Goal: Information Seeking & Learning: Find specific page/section

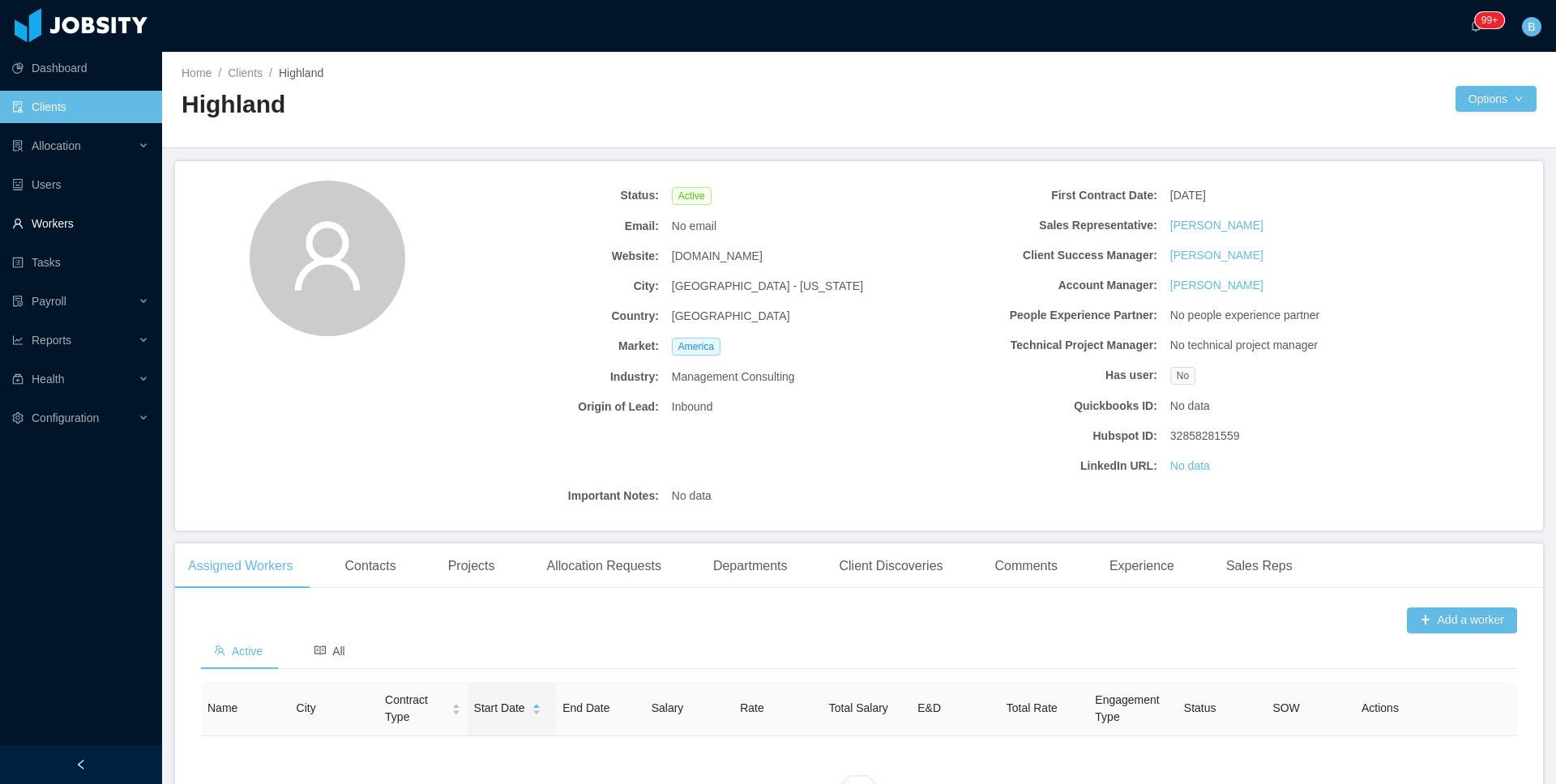
click at [90, 223] on link "Workers" at bounding box center [80, 223] width 137 height 32
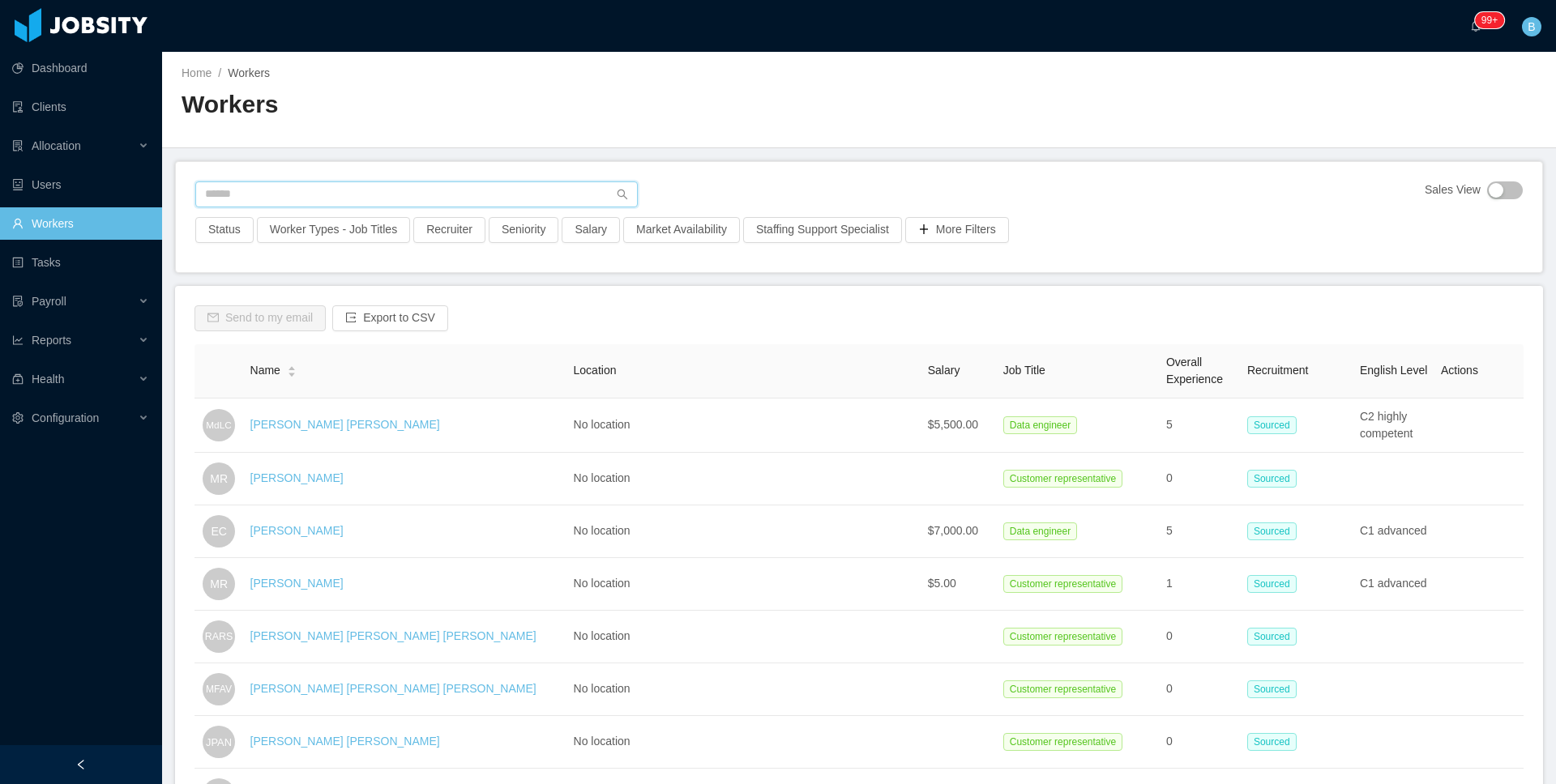
click at [393, 203] on input "text" at bounding box center [417, 194] width 443 height 26
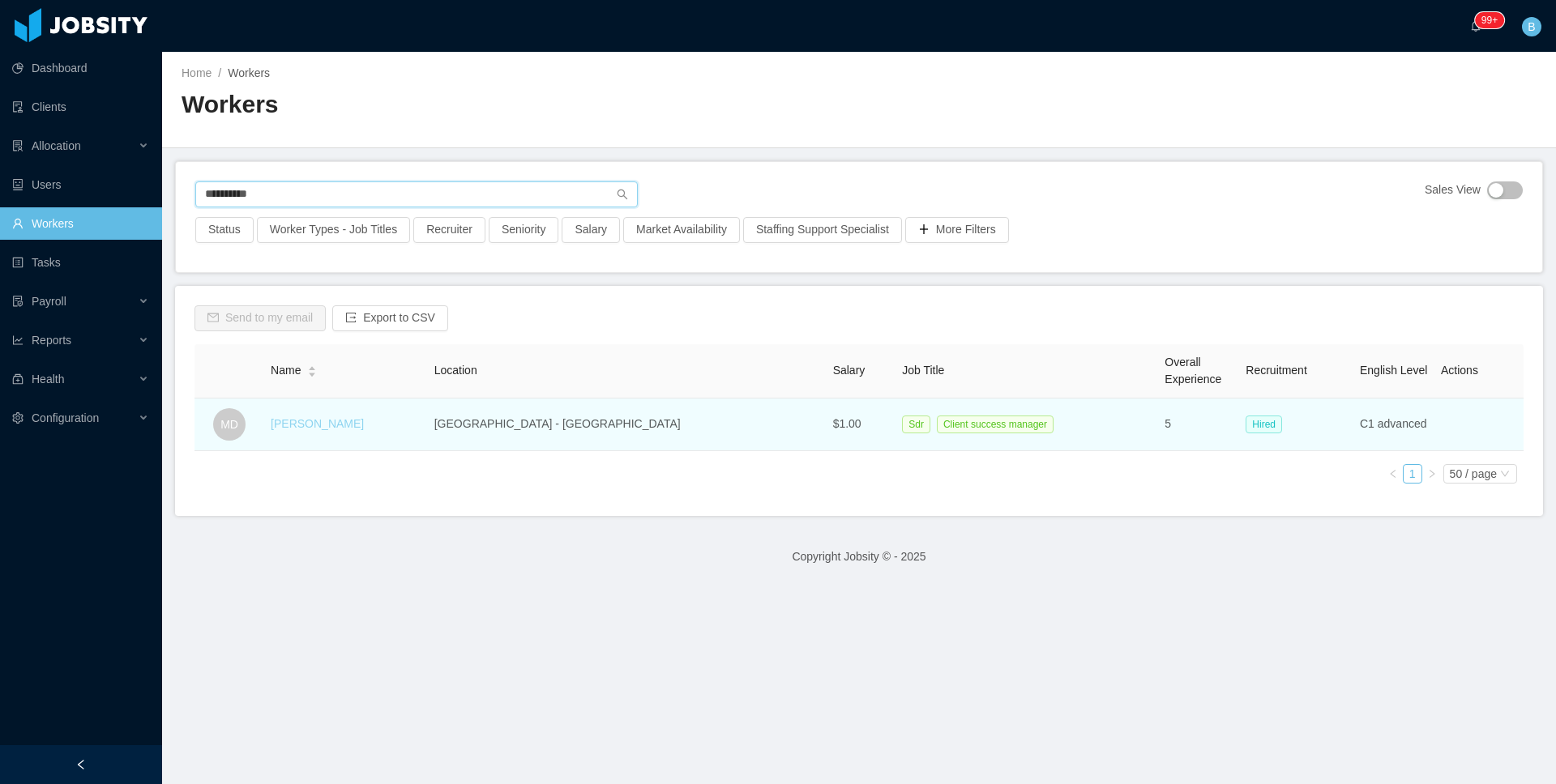
type input "**********"
click at [338, 424] on link "[PERSON_NAME]" at bounding box center [317, 424] width 93 height 13
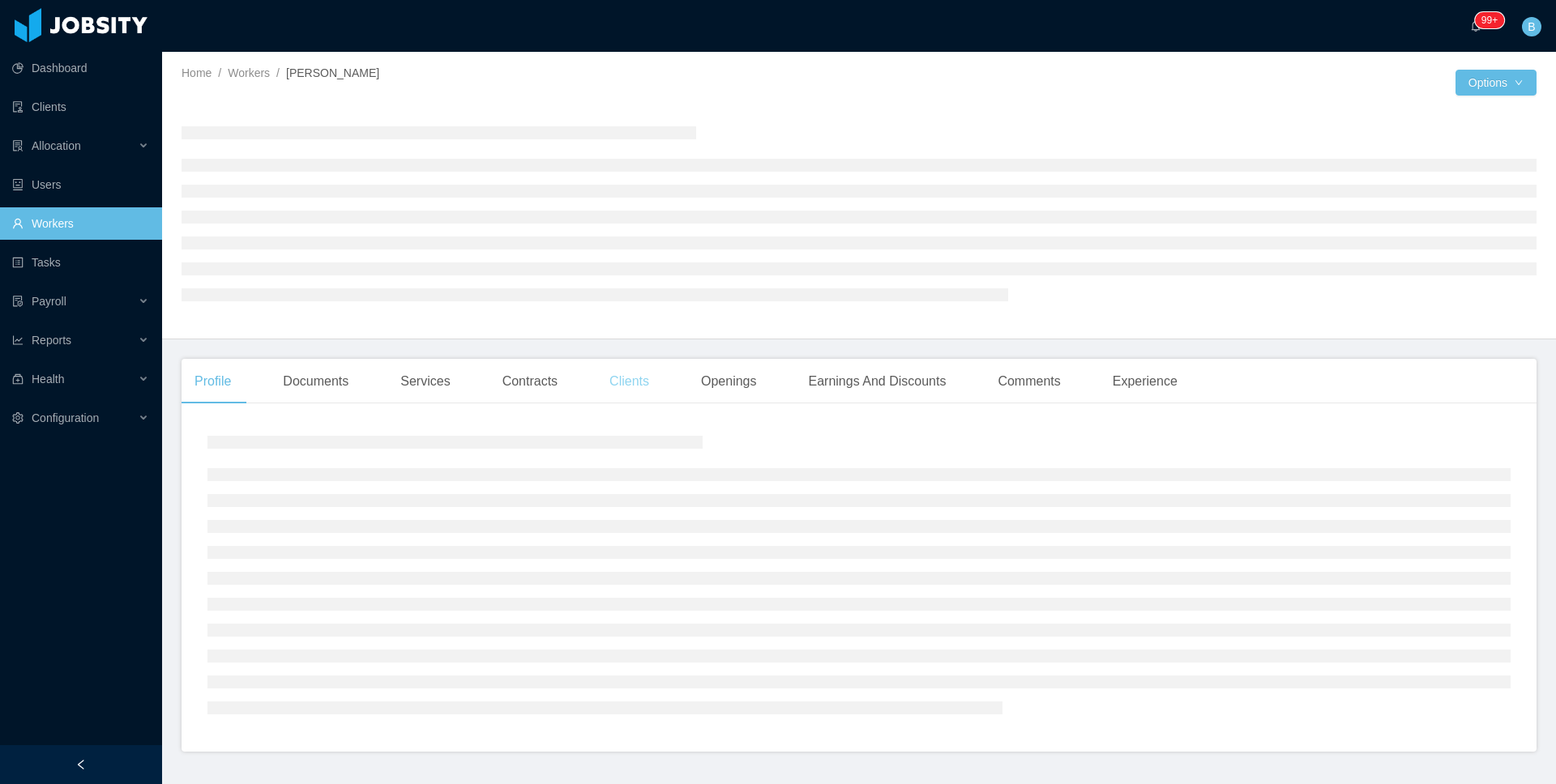
click at [651, 388] on div "Clients" at bounding box center [630, 381] width 66 height 45
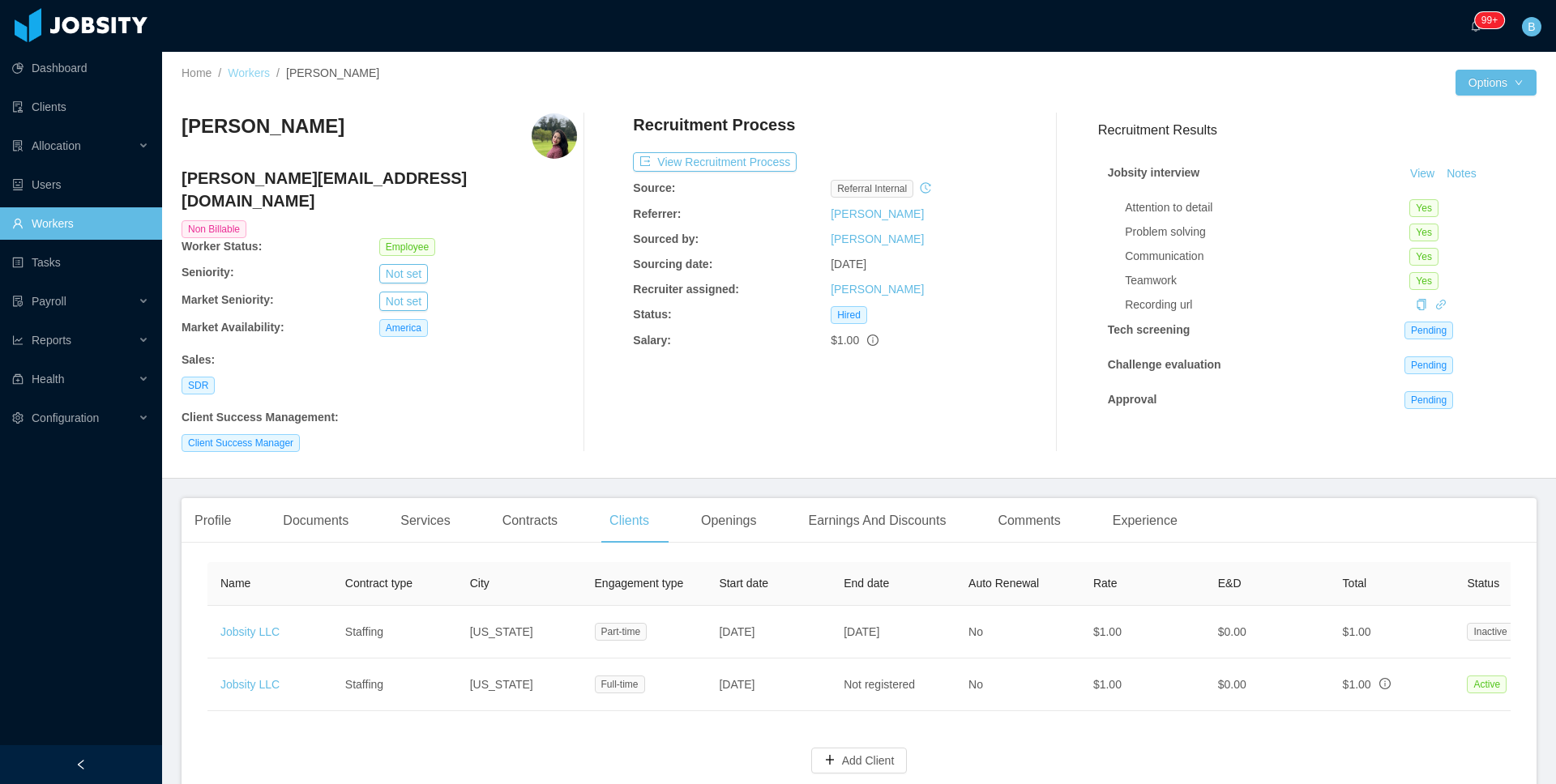
click at [251, 69] on link "Workers" at bounding box center [248, 73] width 42 height 13
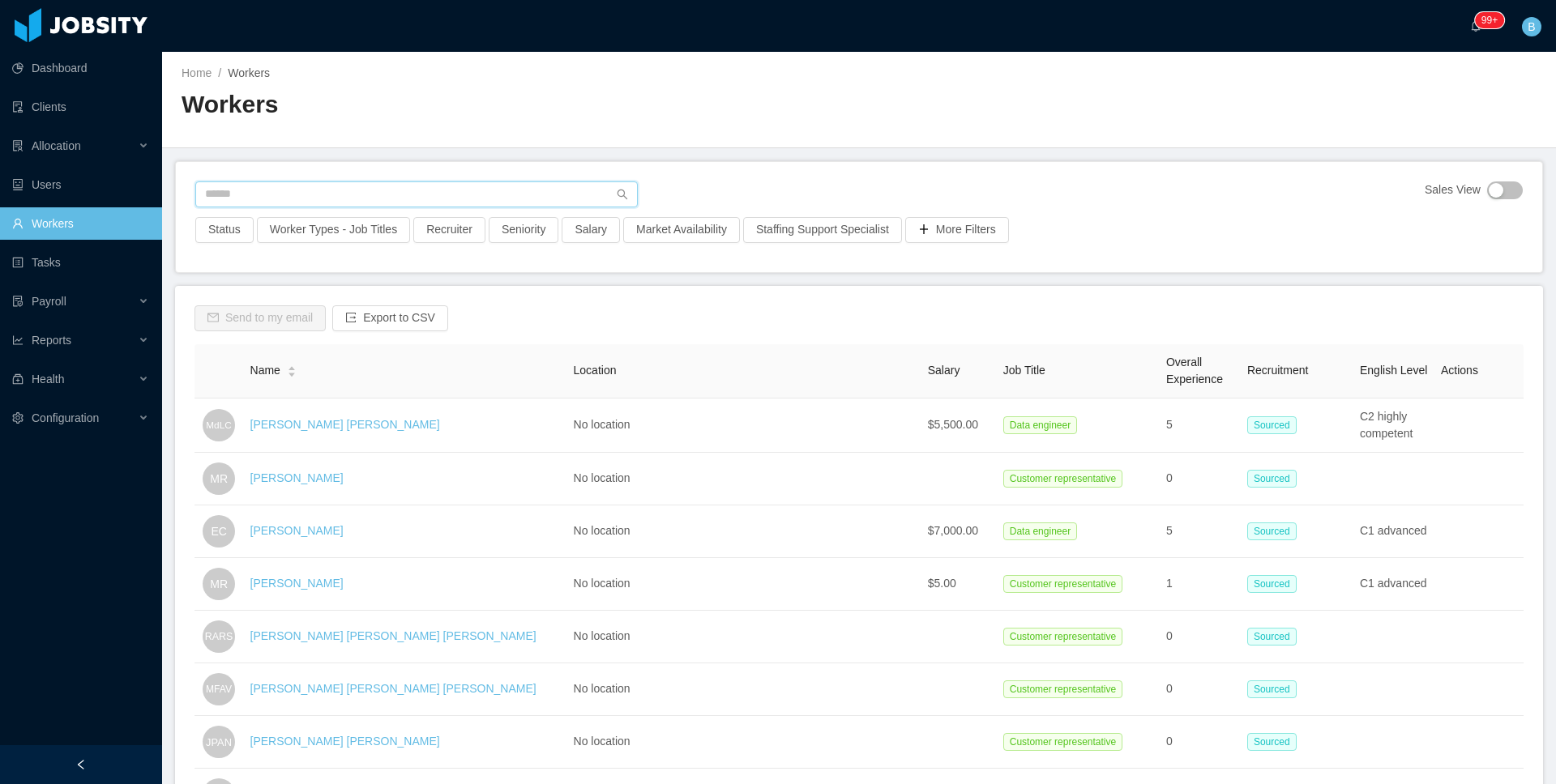
click at [394, 188] on input "text" at bounding box center [417, 194] width 443 height 26
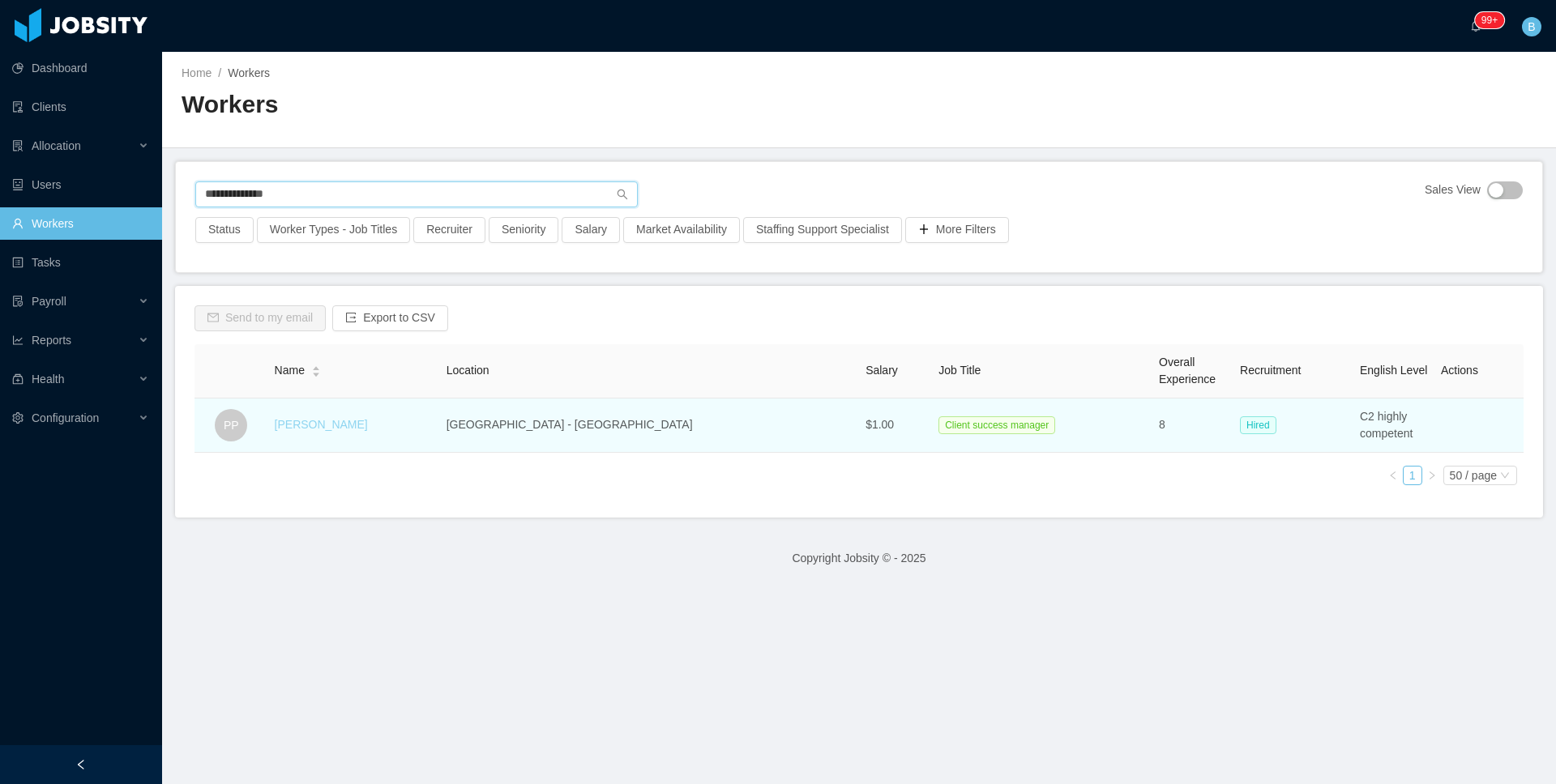
type input "**********"
click at [334, 423] on link "[PERSON_NAME]" at bounding box center [322, 424] width 93 height 13
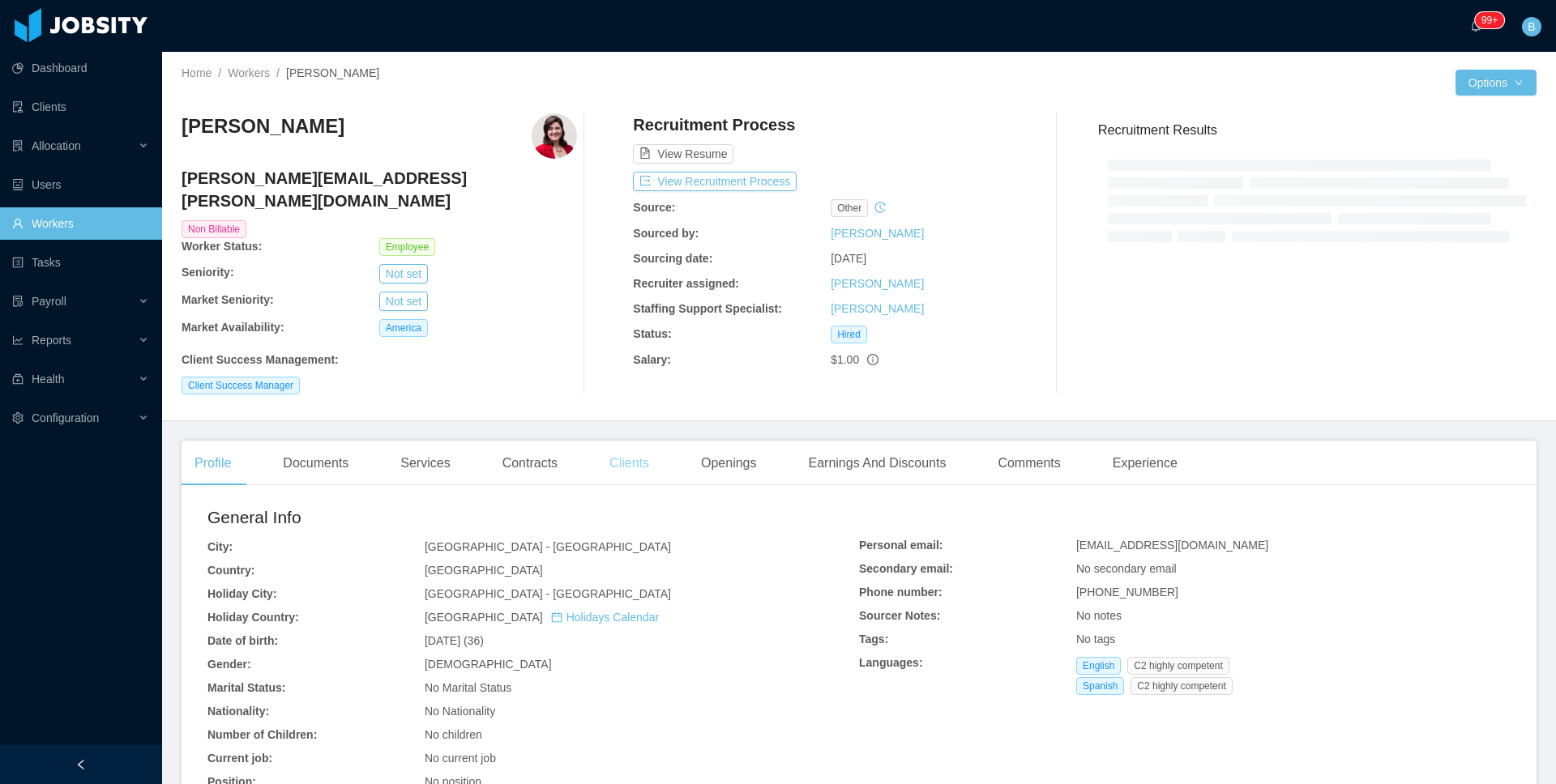
click at [632, 407] on div "[PERSON_NAME] [PERSON_NAME][EMAIL_ADDRESS][PERSON_NAME][DOMAIN_NAME] Non Billab…" at bounding box center [859, 253] width 1355 height 307
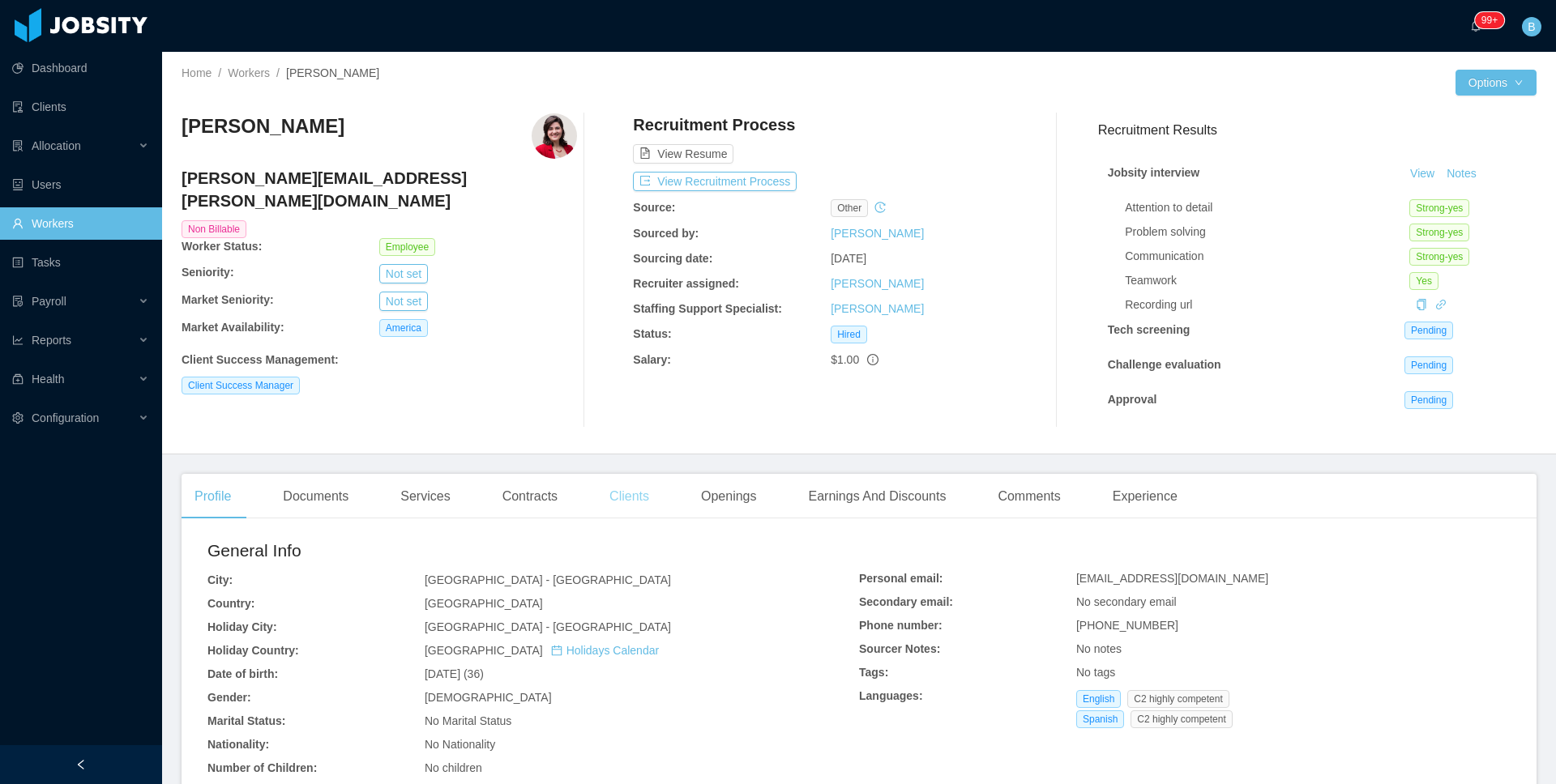
click at [659, 501] on div "Clients" at bounding box center [630, 496] width 66 height 45
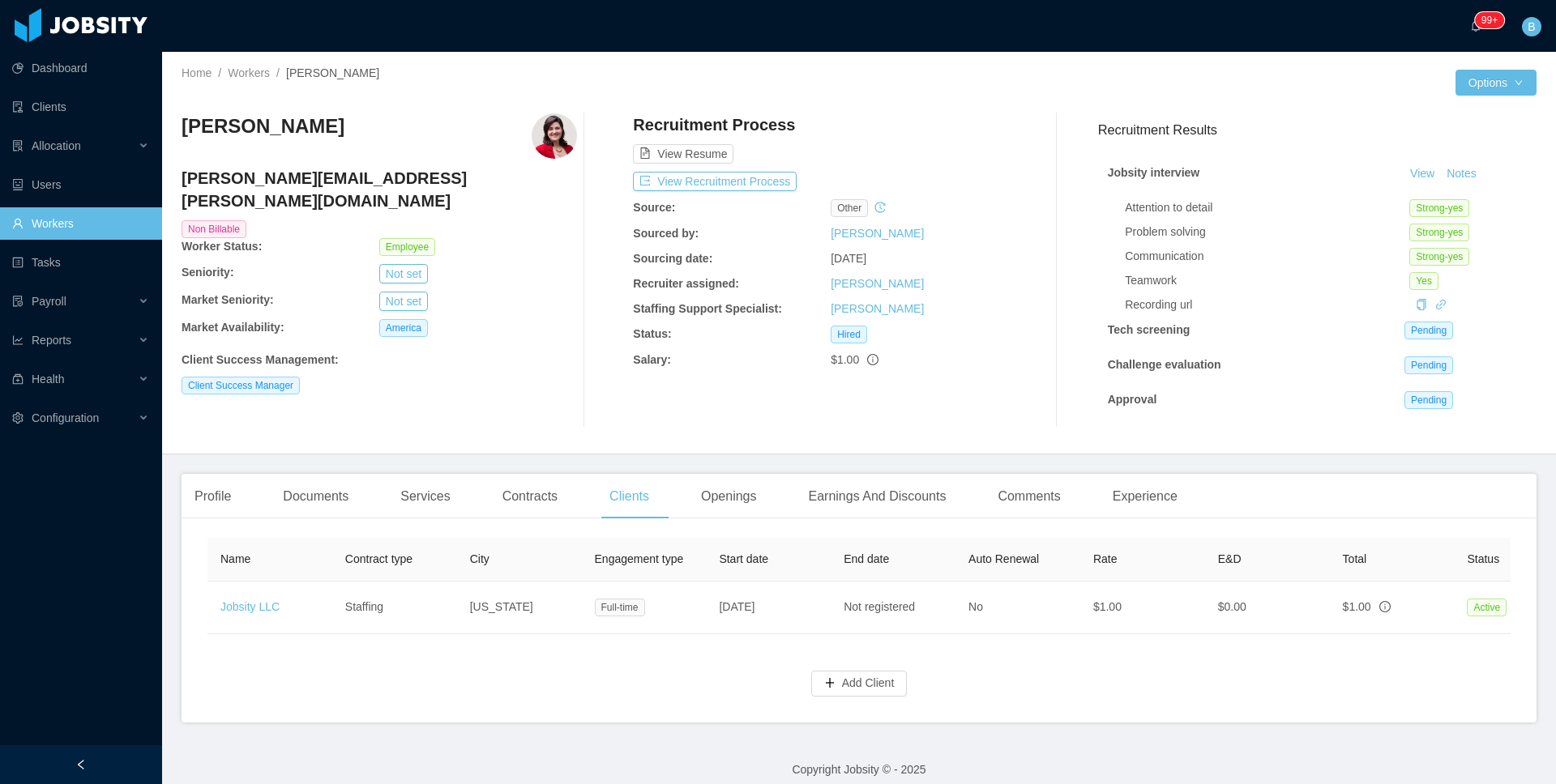
click at [563, 686] on div "Add Client" at bounding box center [859, 672] width 1303 height 46
click at [60, 150] on span "Allocation" at bounding box center [56, 145] width 49 height 13
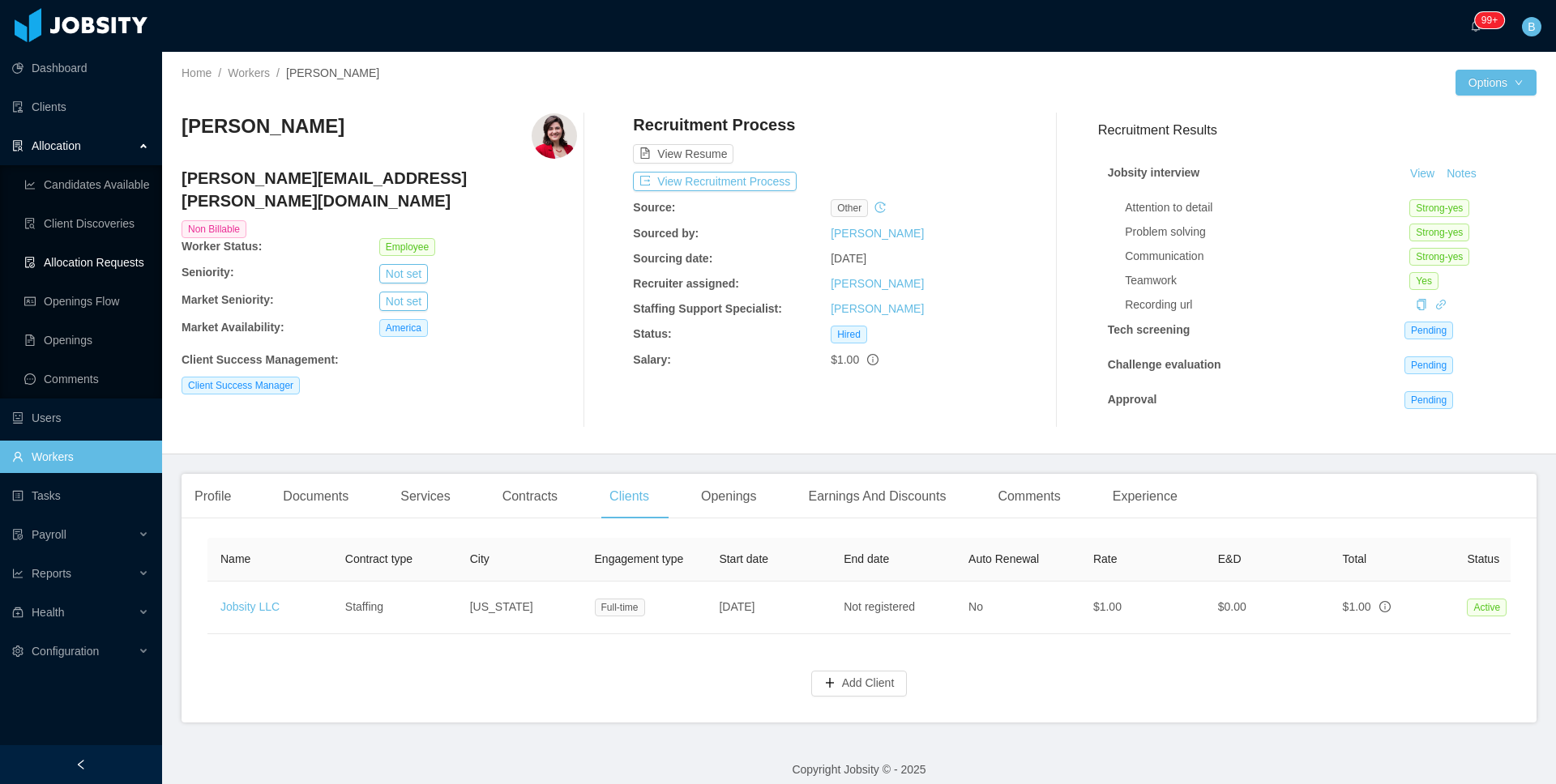
click at [87, 251] on link "Allocation Requests" at bounding box center [86, 262] width 125 height 32
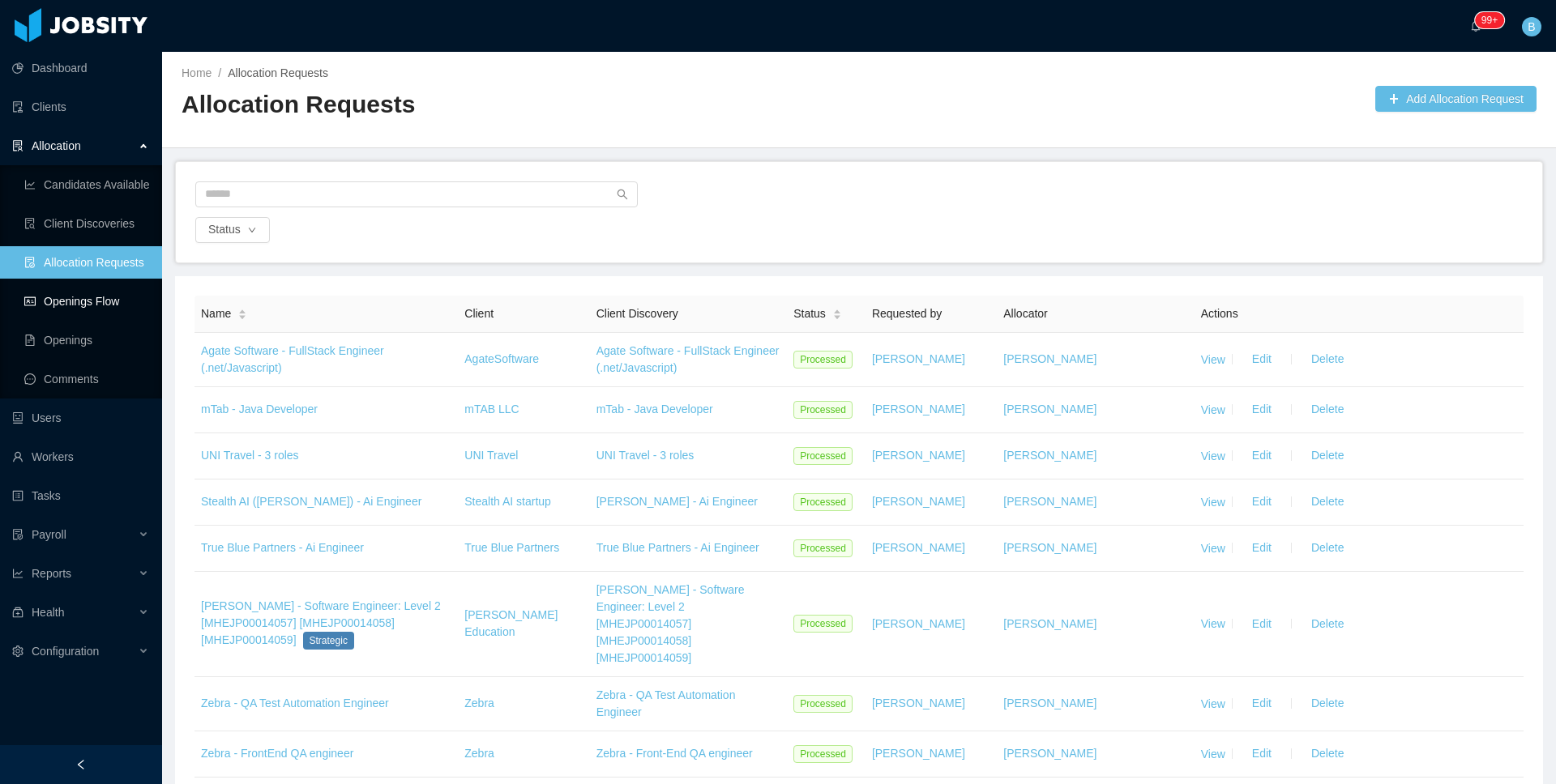
click at [99, 301] on link "Openings Flow" at bounding box center [86, 301] width 125 height 32
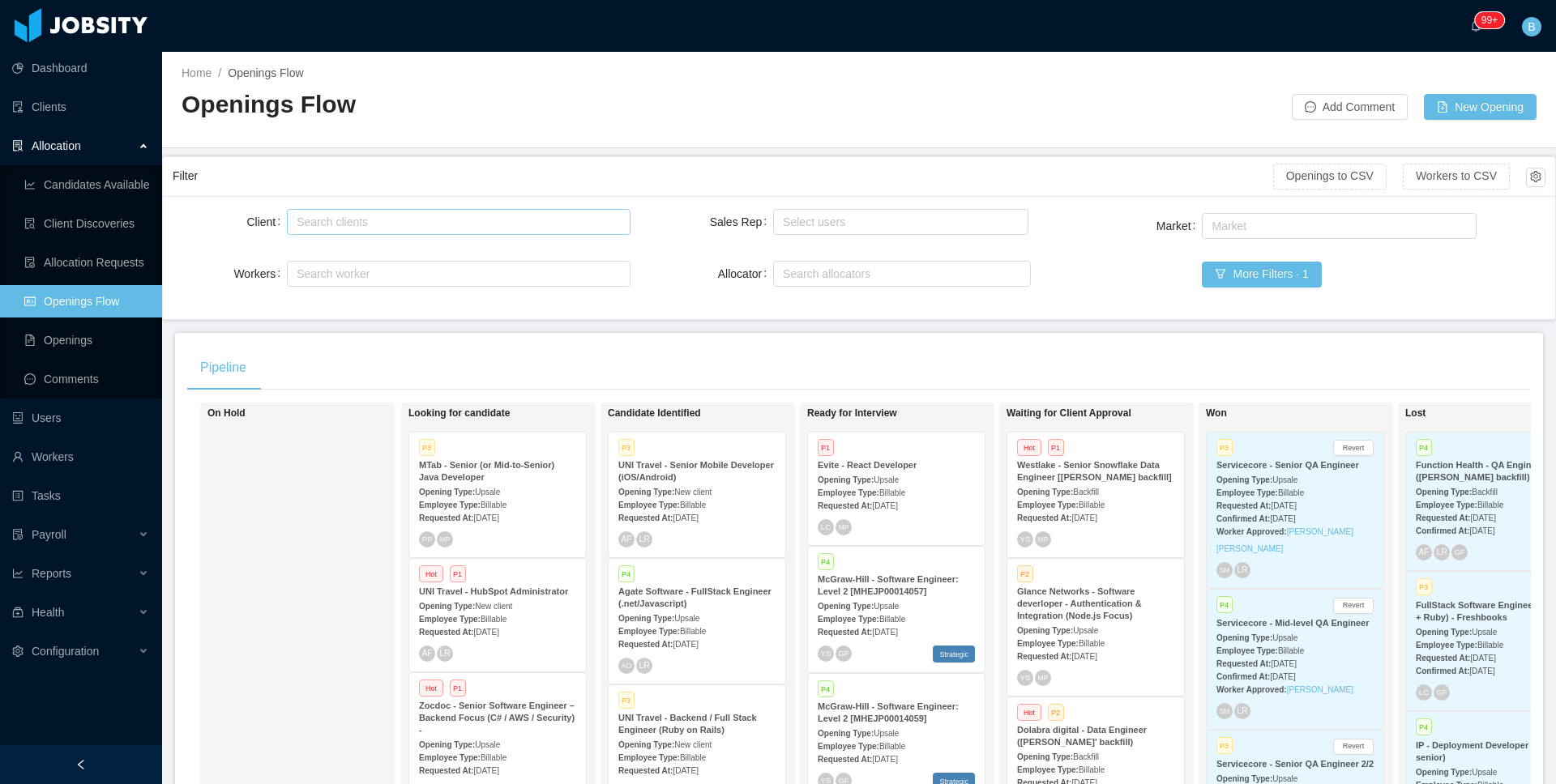
click at [375, 220] on div "Search clients" at bounding box center [454, 221] width 316 height 16
type input "***"
click at [341, 252] on li "GridX, Inc." at bounding box center [456, 253] width 341 height 26
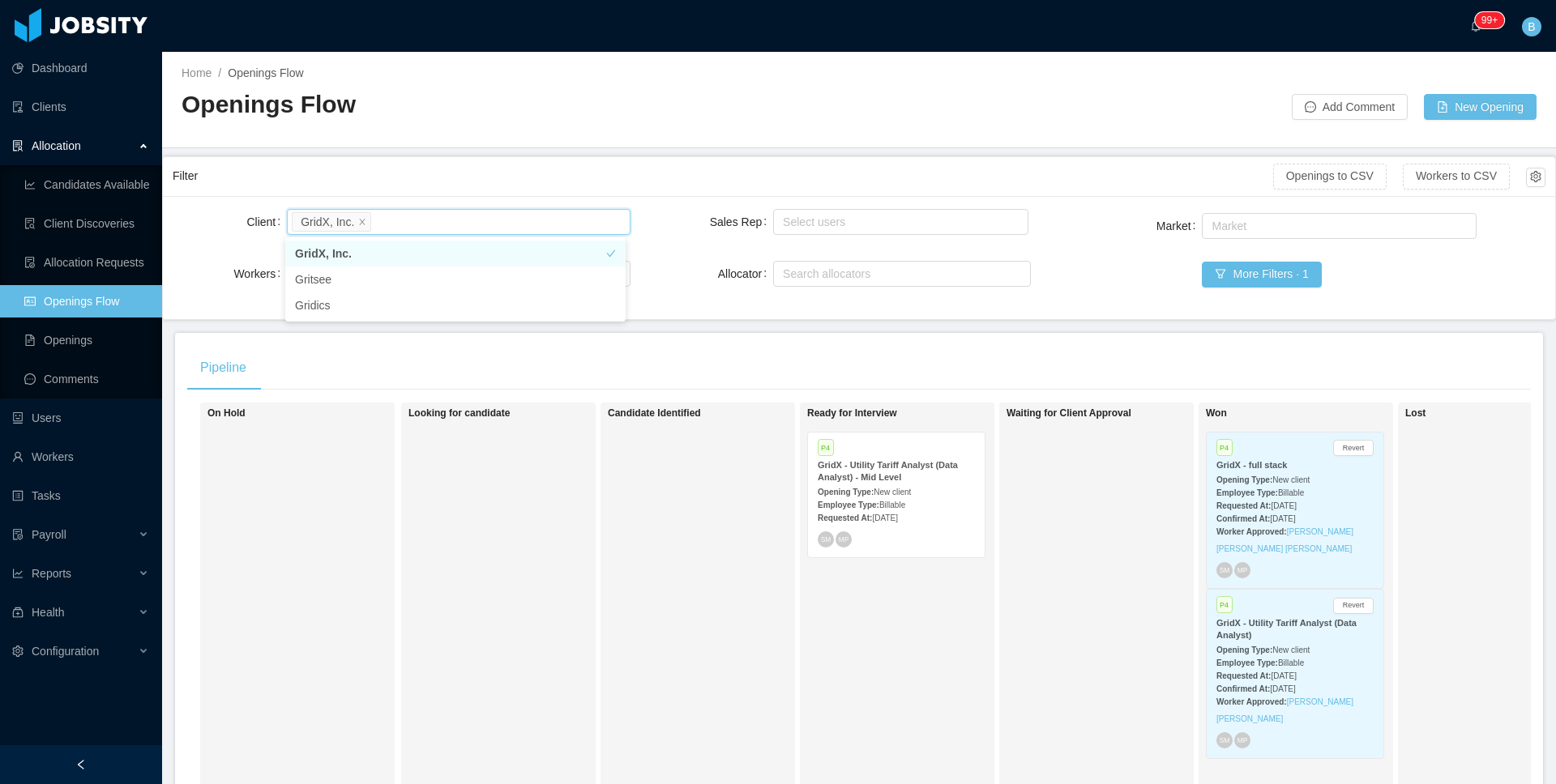
drag, startPoint x: 667, startPoint y: 589, endPoint x: 676, endPoint y: 590, distance: 9.1
click at [667, 590] on div "Candidate Identified" at bounding box center [721, 637] width 227 height 456
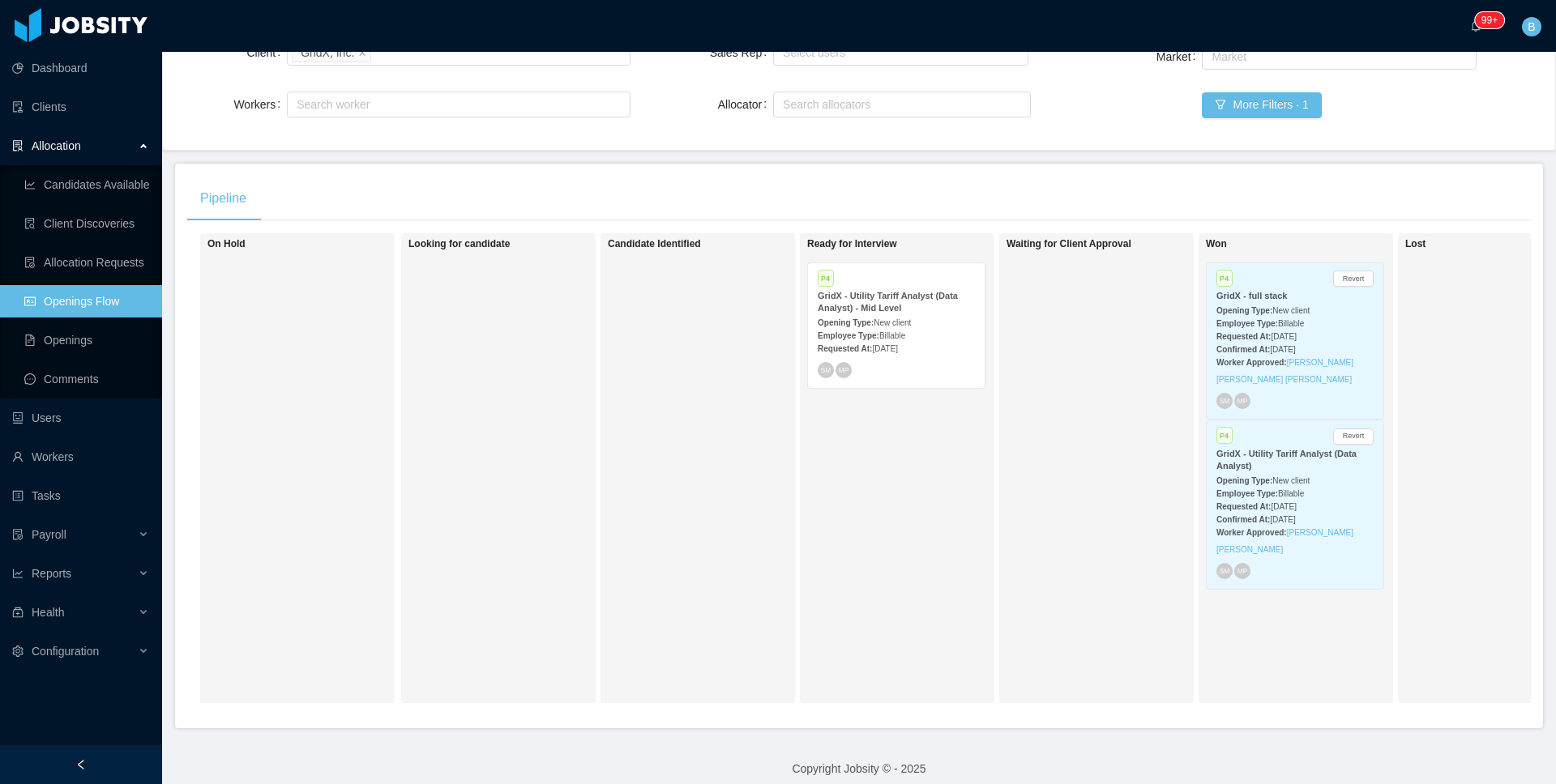
scroll to position [181, 0]
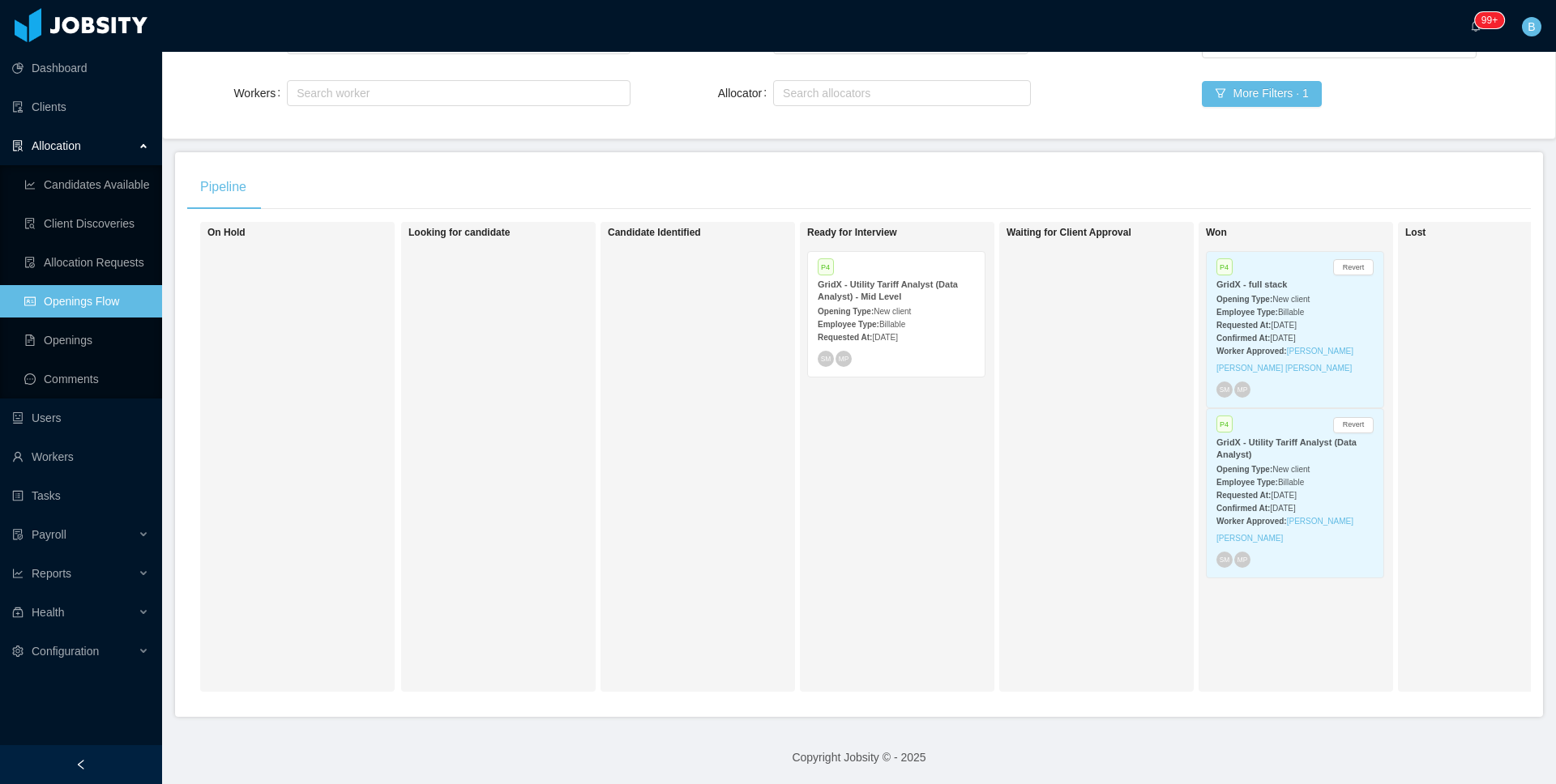
click at [1320, 379] on div "P4 Revert GridX - full stack Opening Type: New client Employee Type: Billable R…" at bounding box center [1295, 329] width 176 height 156
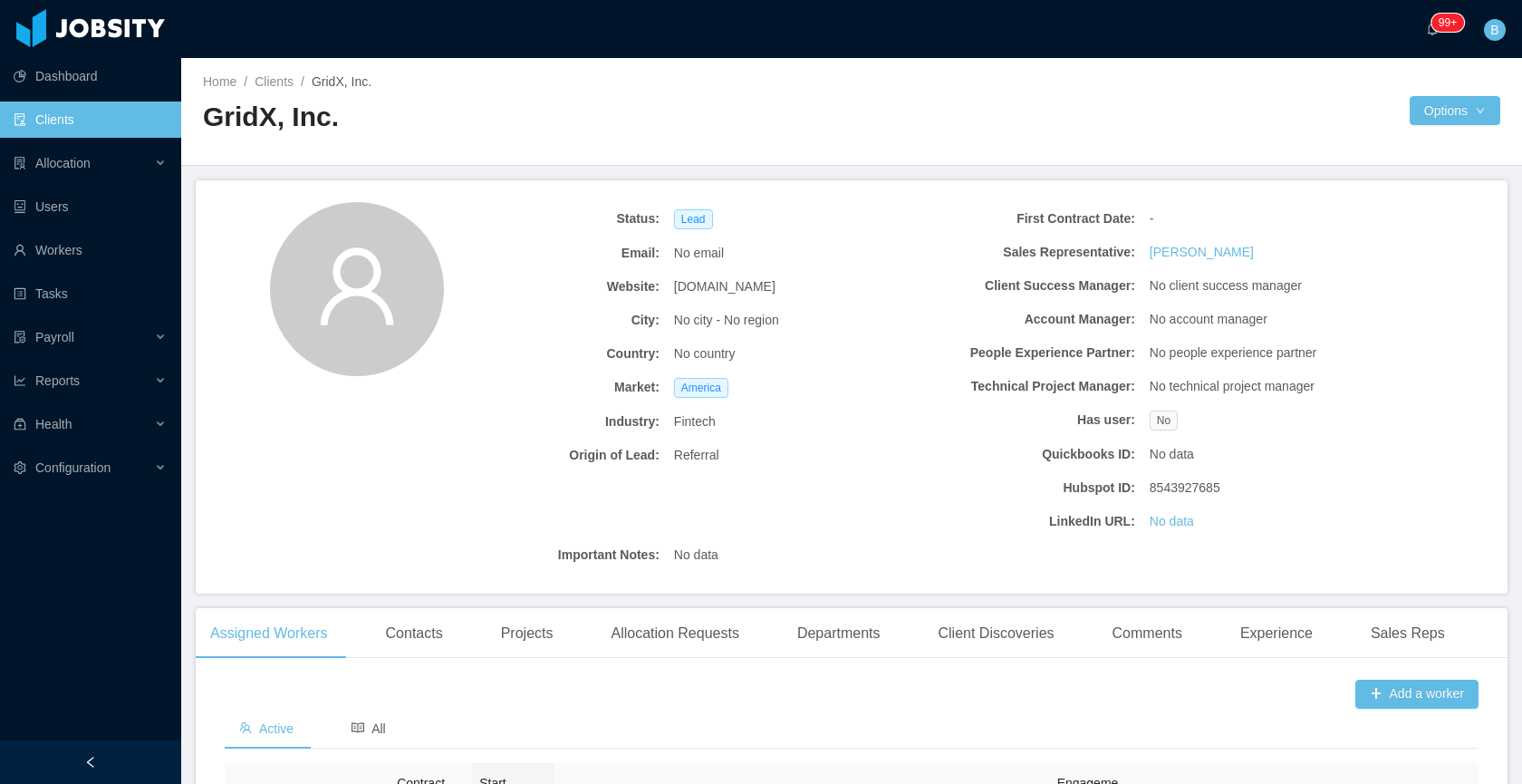
scroll to position [296, 0]
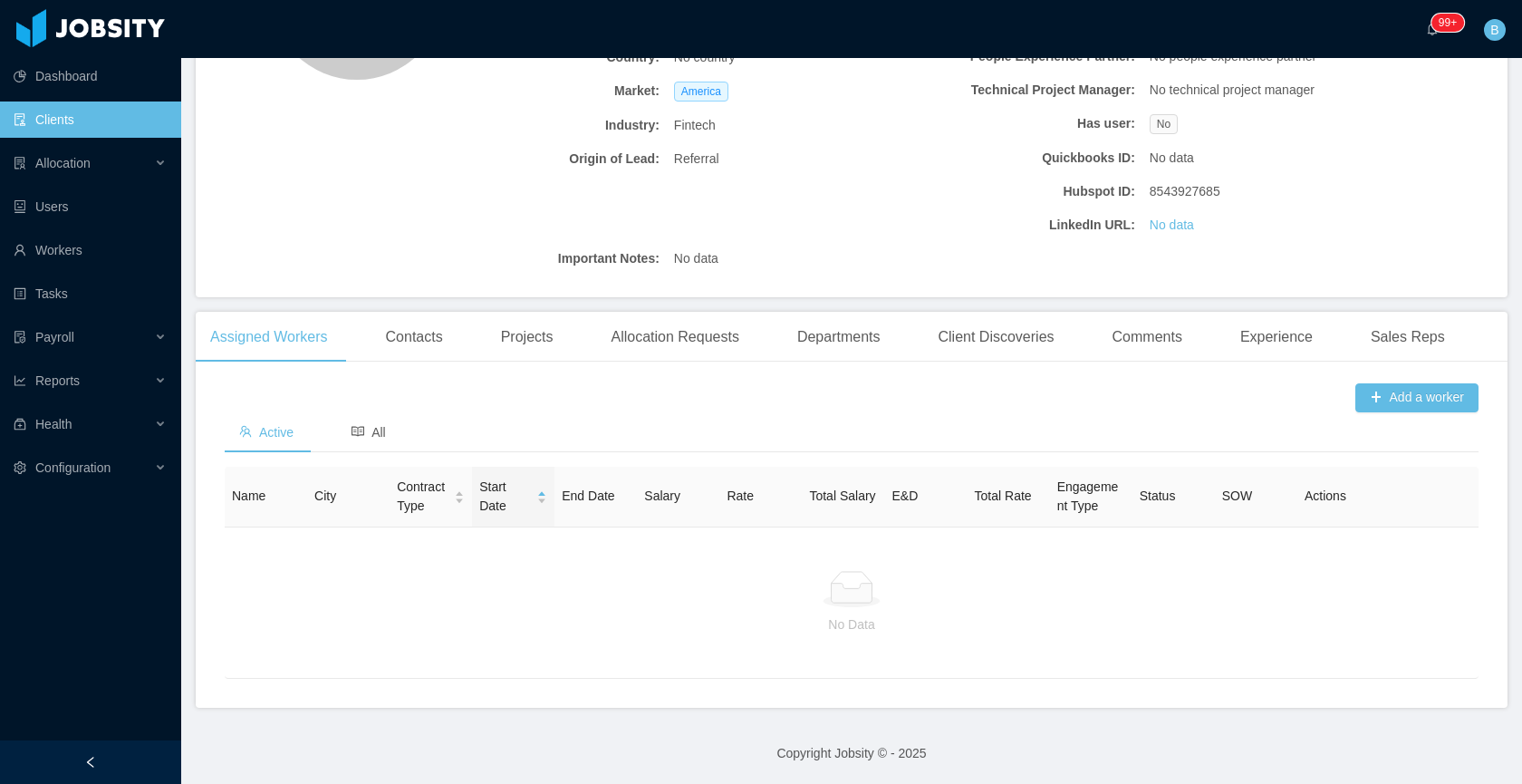
click at [53, 110] on link "Clients" at bounding box center [90, 119] width 153 height 36
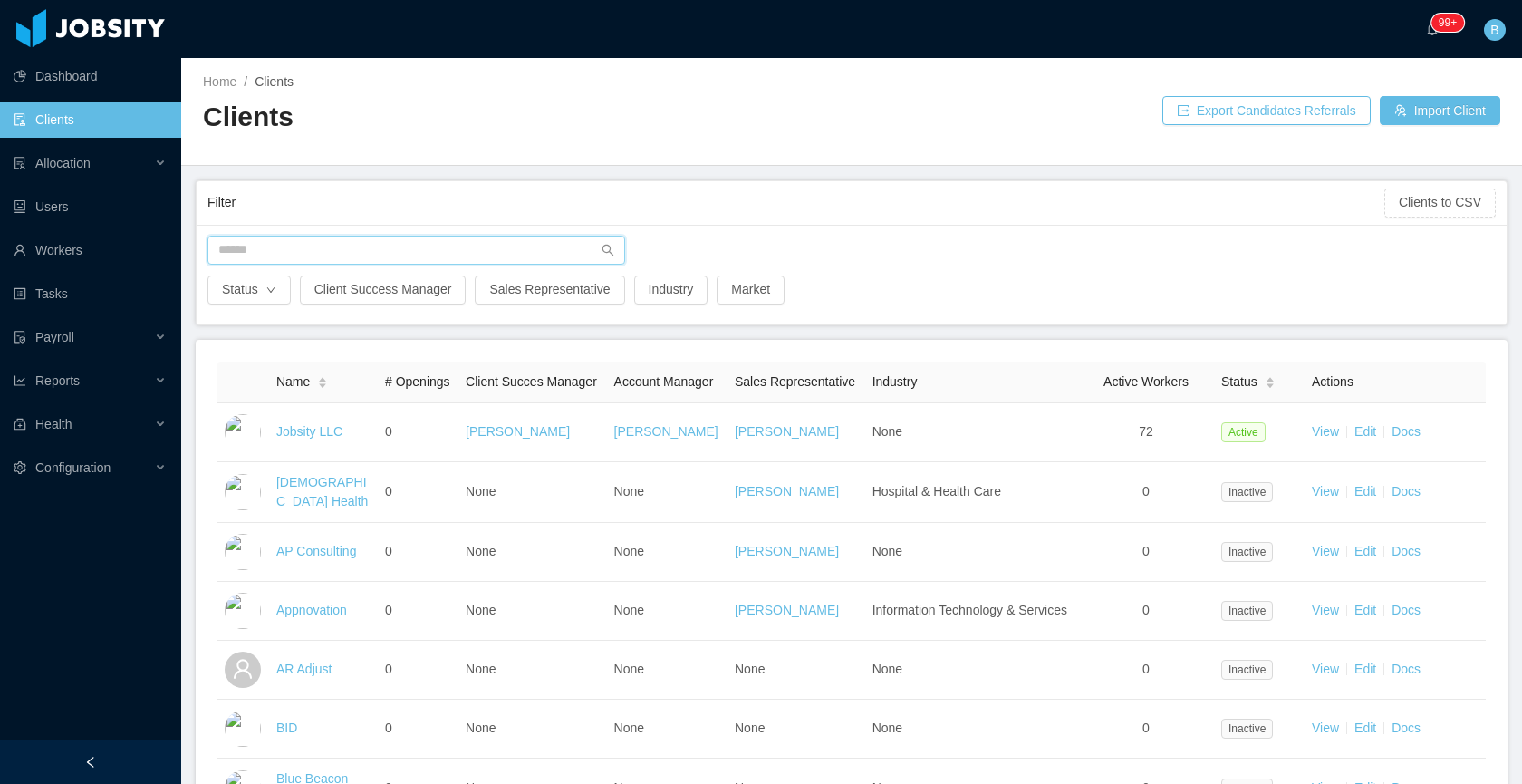
click at [381, 245] on input "text" at bounding box center [417, 250] width 418 height 29
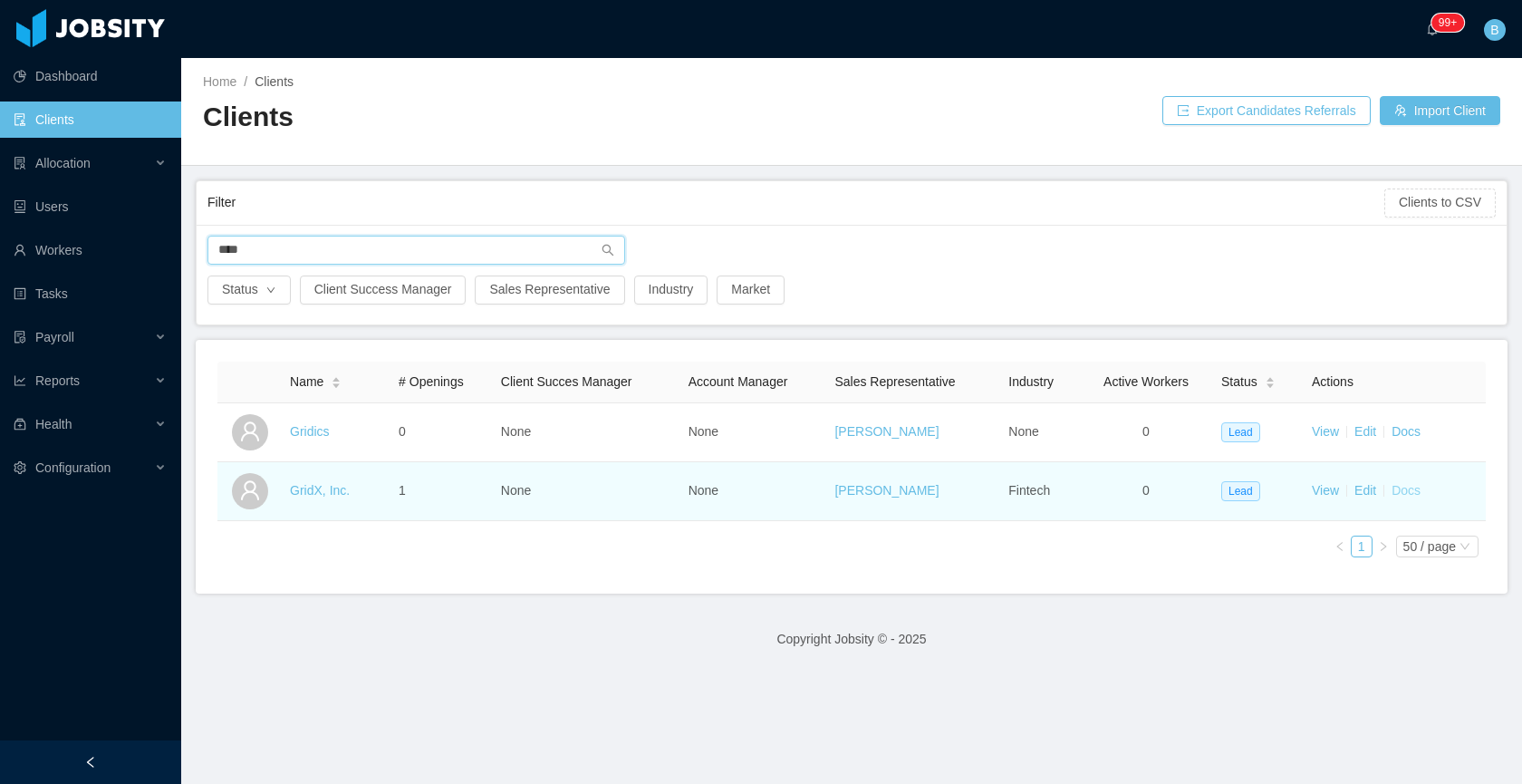
type input "****"
click at [1402, 492] on link "Docs" at bounding box center [1406, 489] width 29 height 15
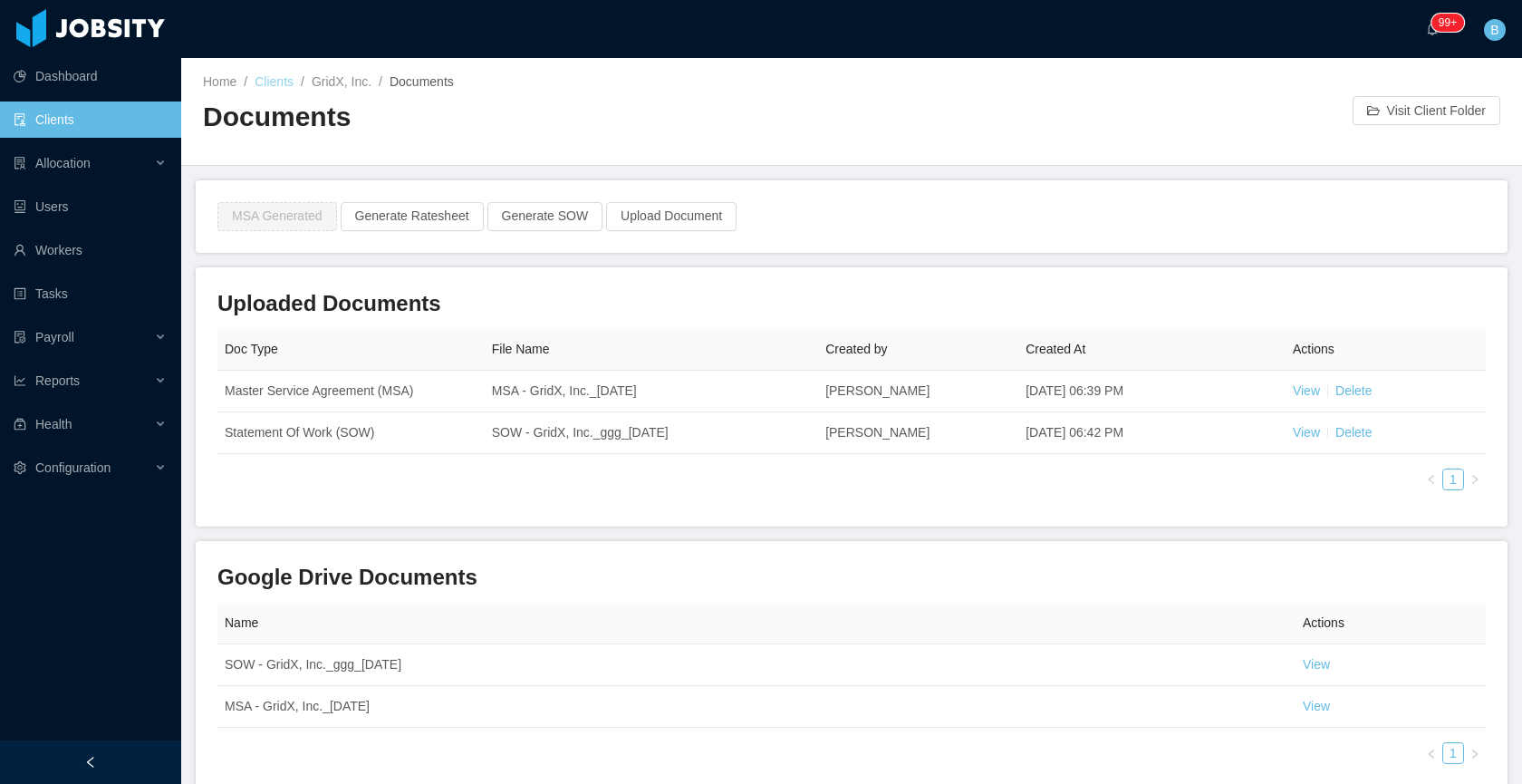
click at [282, 76] on link "Clients" at bounding box center [274, 81] width 39 height 15
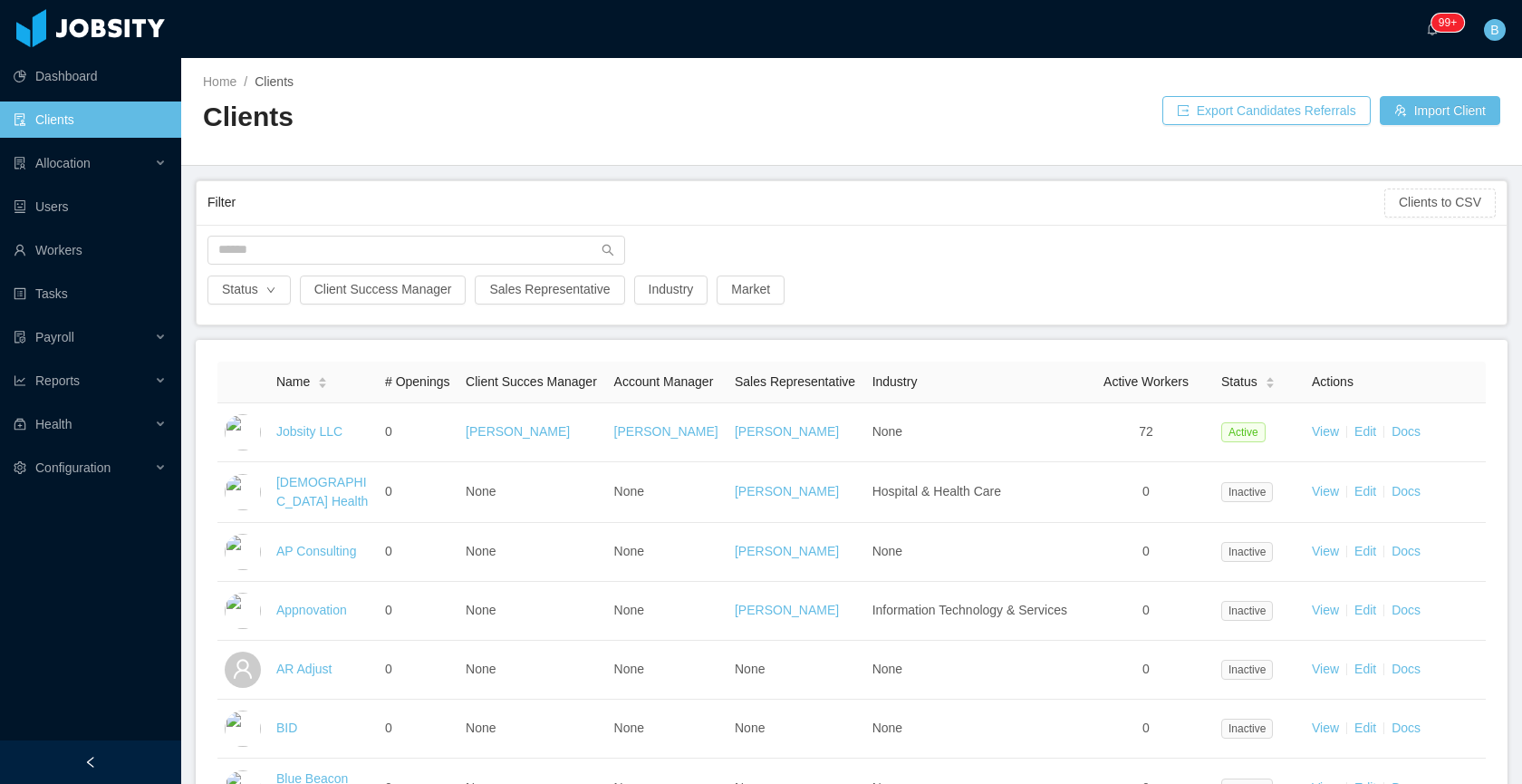
click at [408, 233] on div "Status Client Success Manager Sales Representative Industry Market" at bounding box center [851, 274] width 1310 height 100
click at [408, 236] on input "text" at bounding box center [417, 250] width 418 height 29
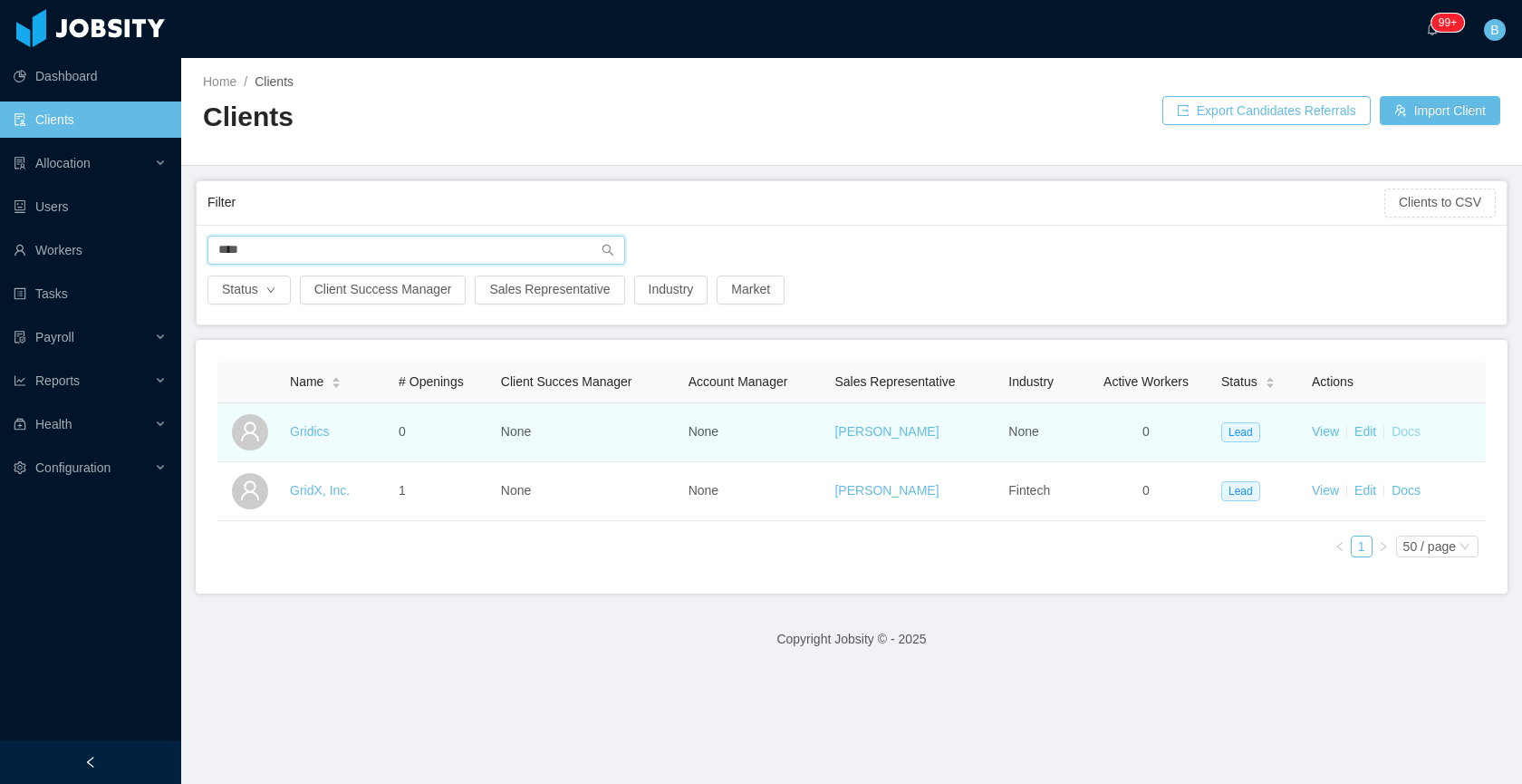
type input "****"
click at [1391, 436] on link "Docs" at bounding box center [1406, 431] width 29 height 15
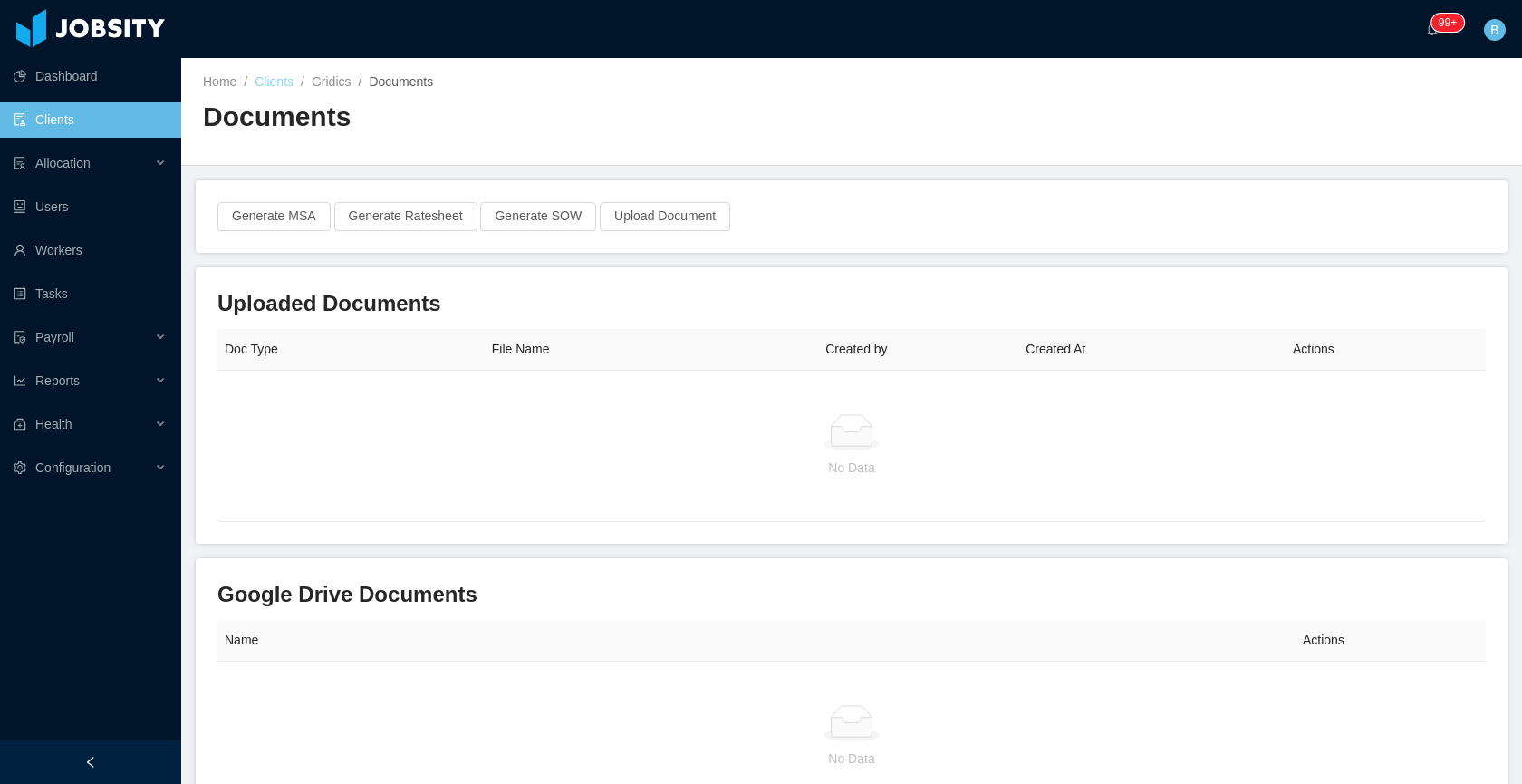
click at [281, 82] on link "Clients" at bounding box center [274, 81] width 39 height 15
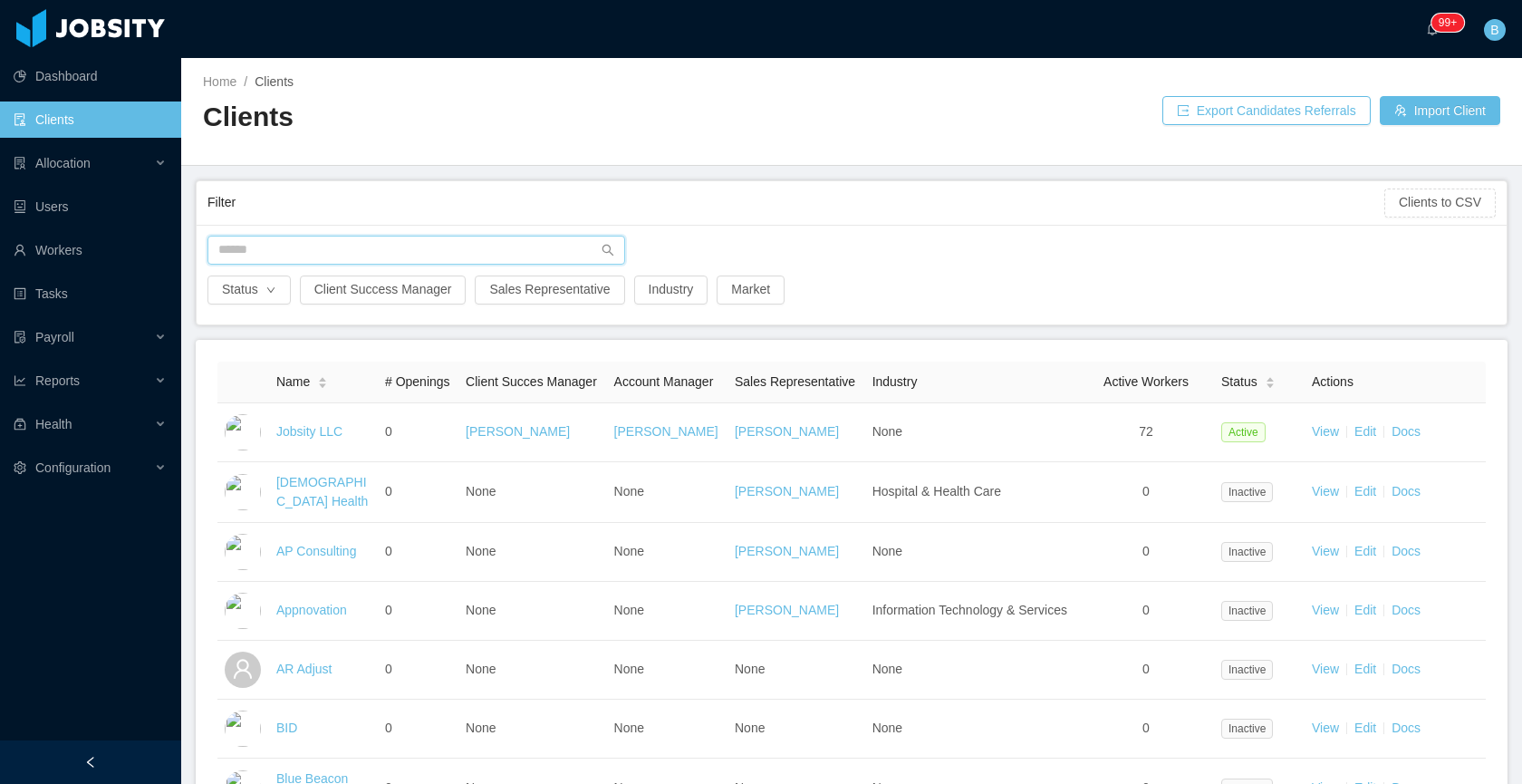
click at [398, 241] on input "text" at bounding box center [417, 250] width 418 height 29
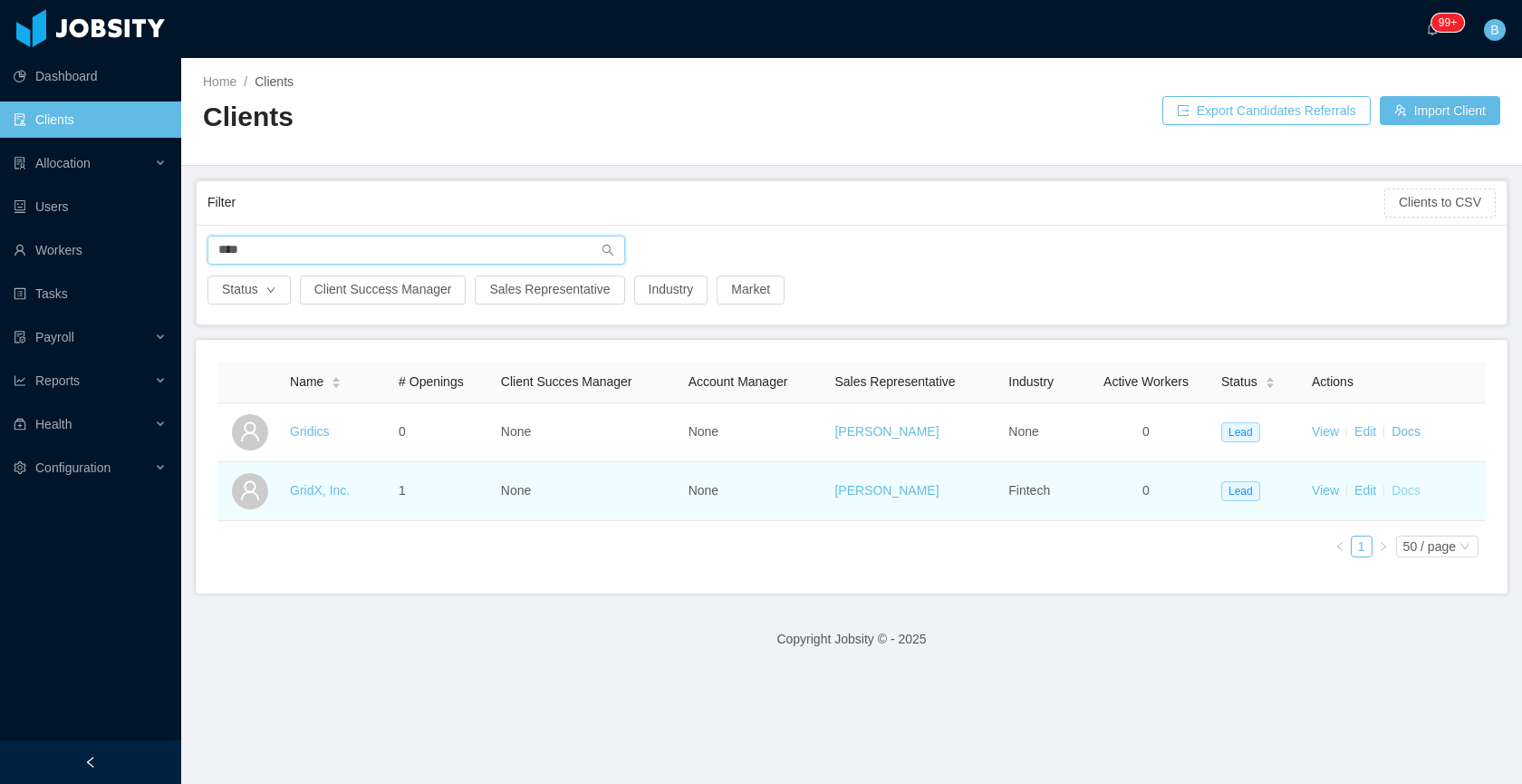
type input "****"
click at [1398, 489] on link "Docs" at bounding box center [1406, 489] width 29 height 15
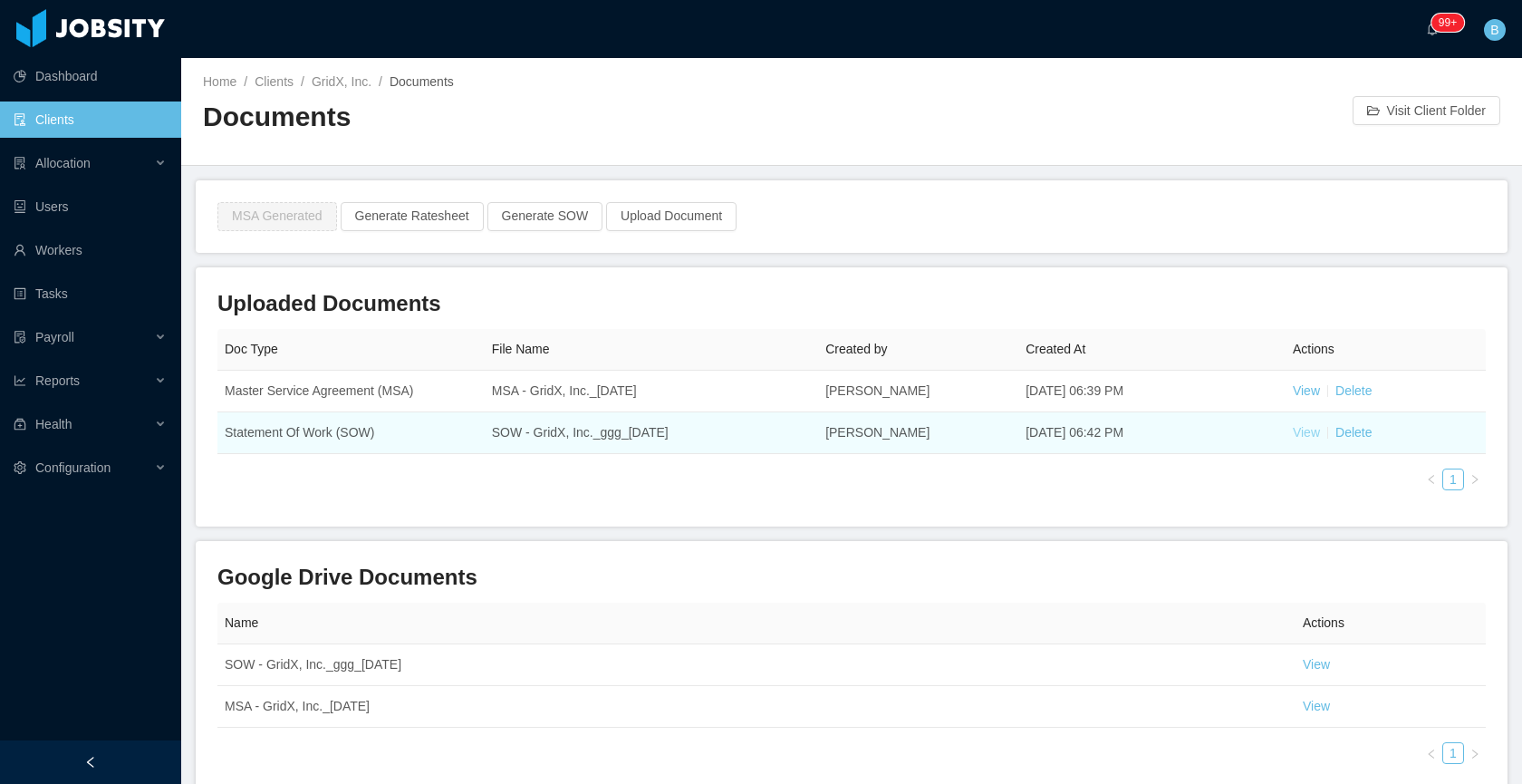
click at [1298, 429] on link "View" at bounding box center [1306, 431] width 27 height 15
